Goal: Book appointment/travel/reservation

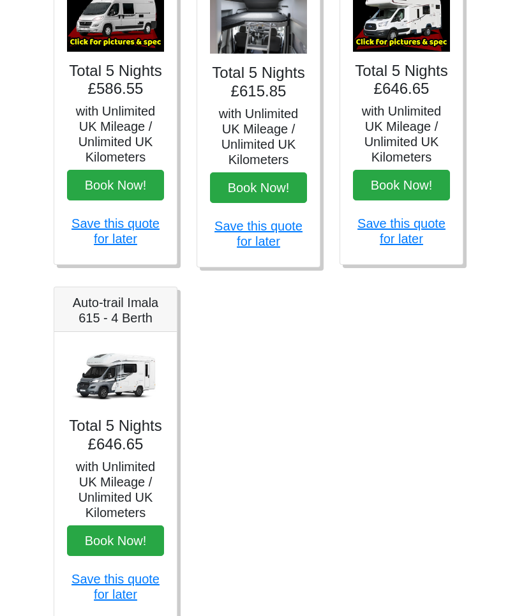
scroll to position [619, 0]
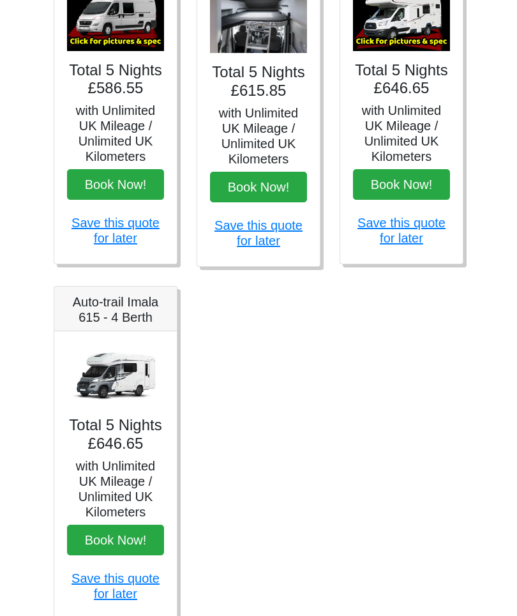
click at [138, 377] on img at bounding box center [115, 376] width 97 height 63
click at [134, 440] on h4 "Total 5 Nights £646.65" at bounding box center [115, 435] width 97 height 37
click at [140, 377] on img at bounding box center [115, 376] width 97 height 63
click at [142, 540] on button "Book Now!" at bounding box center [115, 541] width 97 height 31
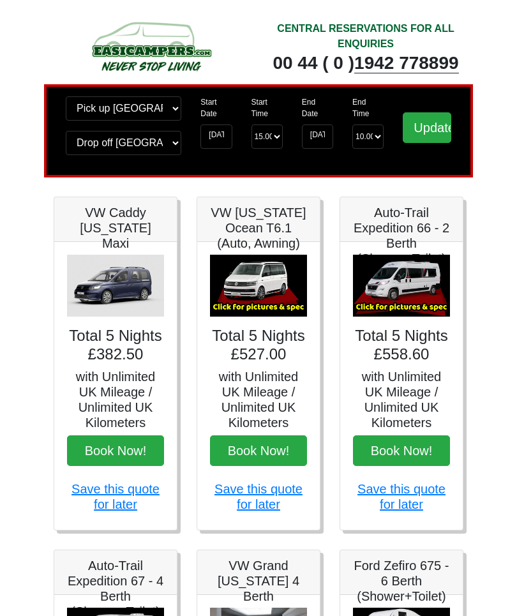
scroll to position [667, 0]
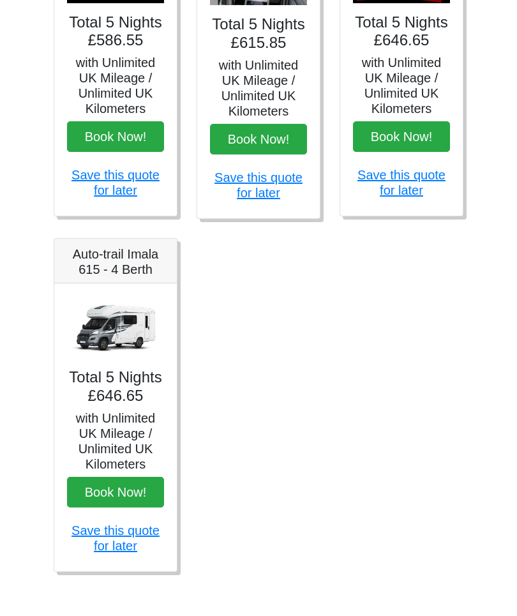
click at [98, 303] on img at bounding box center [115, 327] width 97 height 63
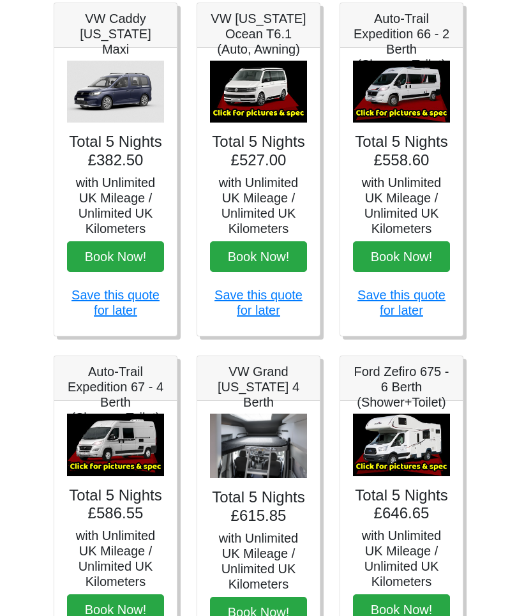
scroll to position [159, 0]
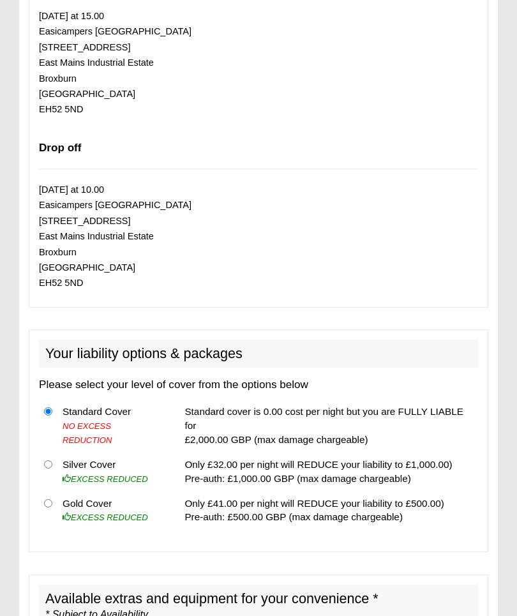
scroll to position [923, 0]
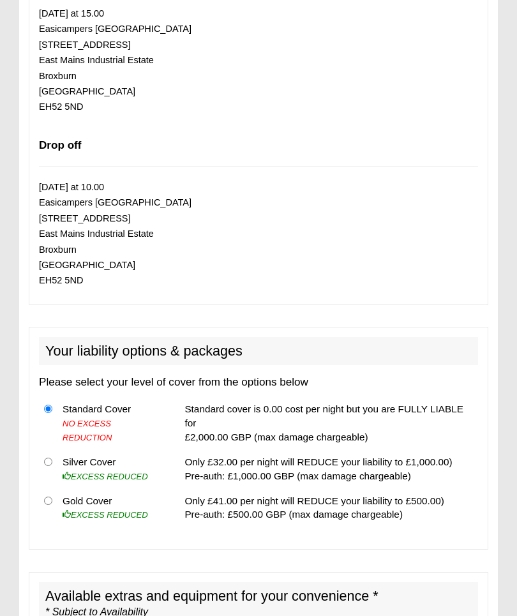
click at [323, 502] on td "Only £41.00 per night will REDUCE your liability to £500.00) Pre-auth: £500.00 …" at bounding box center [328, 508] width 299 height 38
click at [50, 497] on input "radio" at bounding box center [48, 501] width 8 height 8
radio input "true"
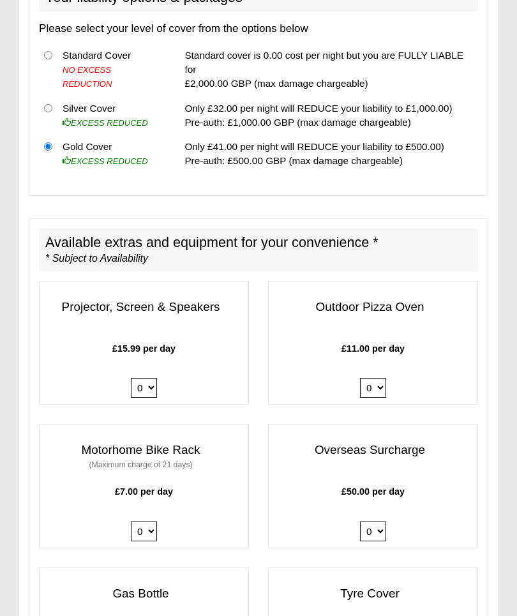
scroll to position [1335, 0]
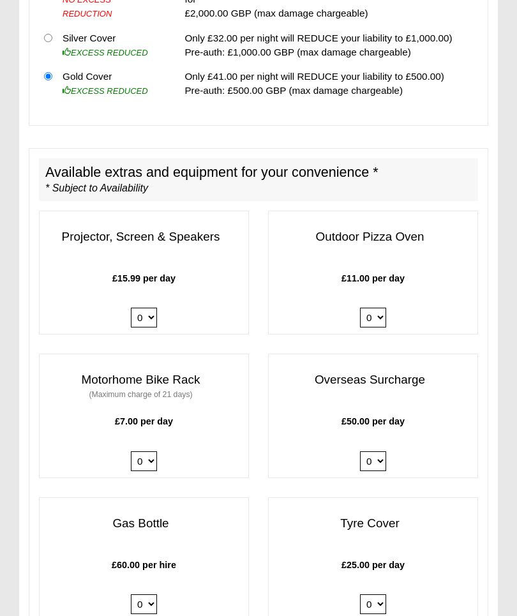
click at [149, 595] on select "0 1" at bounding box center [144, 605] width 26 height 20
select select "Gas Bottle x QTY 1 @ 60.00 GBP per hire."
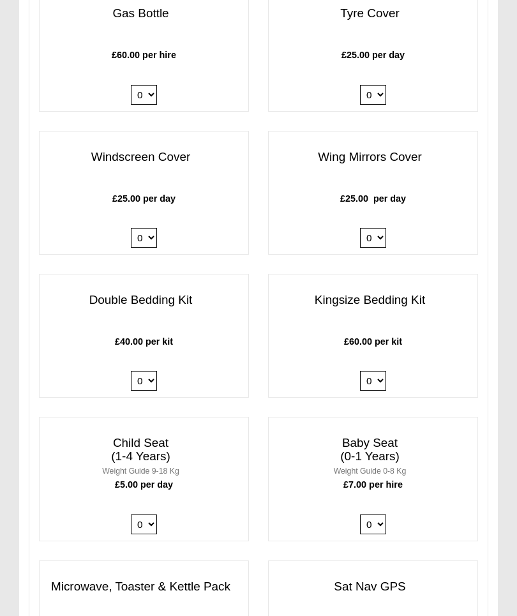
scroll to position [1972, 0]
click at [149, 371] on select "0 1 2 3 4" at bounding box center [144, 381] width 26 height 20
select select "Double Bedding Kit x QTY 1 @ 40.00 GBP per kit."
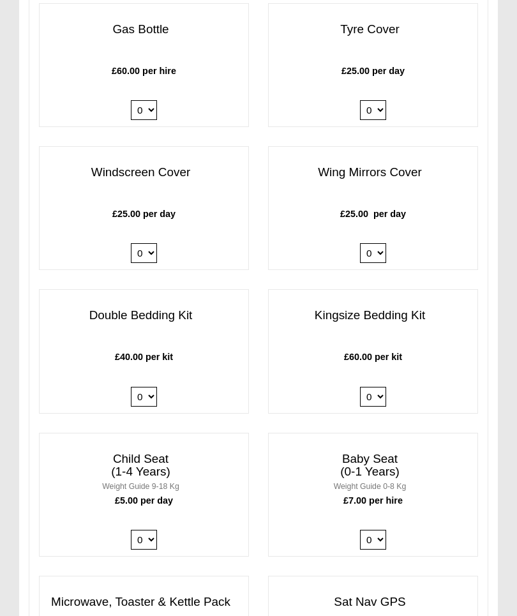
click at [375, 387] on select "0 1 2 3 4" at bounding box center [373, 397] width 26 height 20
select select "Kingsize Bedding Kit x QTY 1 @ 60.00 GBP per kit."
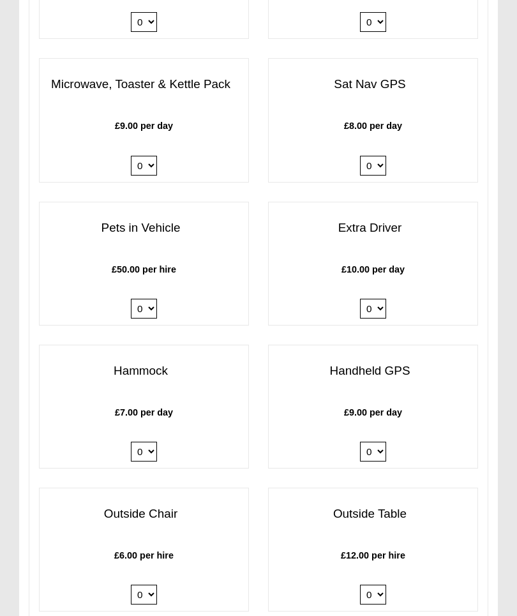
scroll to position [2506, 0]
click at [379, 298] on select "0 1" at bounding box center [373, 308] width 26 height 20
select select "Extra Driver x QTY 1 @ 10.00 GBP per day."
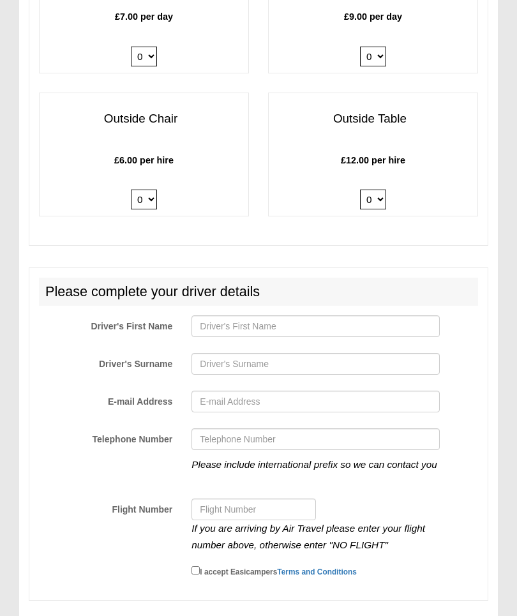
scroll to position [2939, 0]
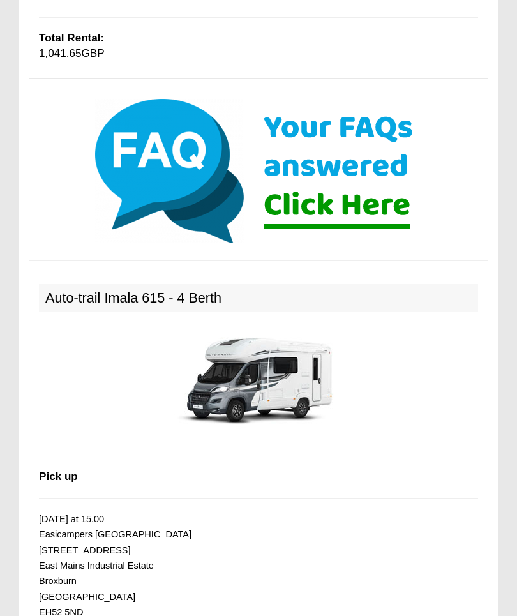
click at [296, 363] on img at bounding box center [258, 379] width 179 height 115
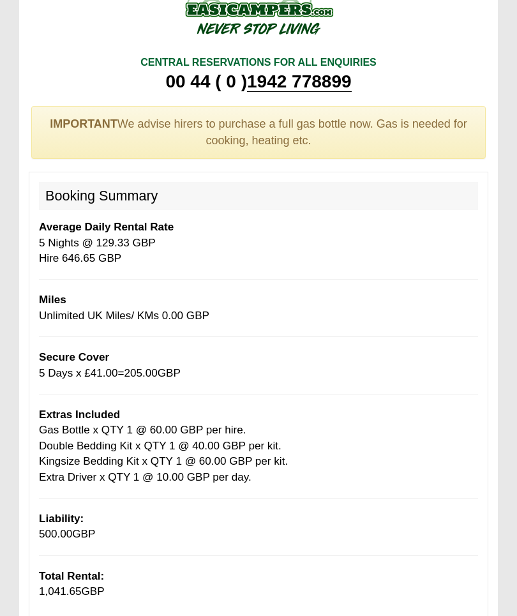
scroll to position [0, 0]
